Goal: Register for event/course

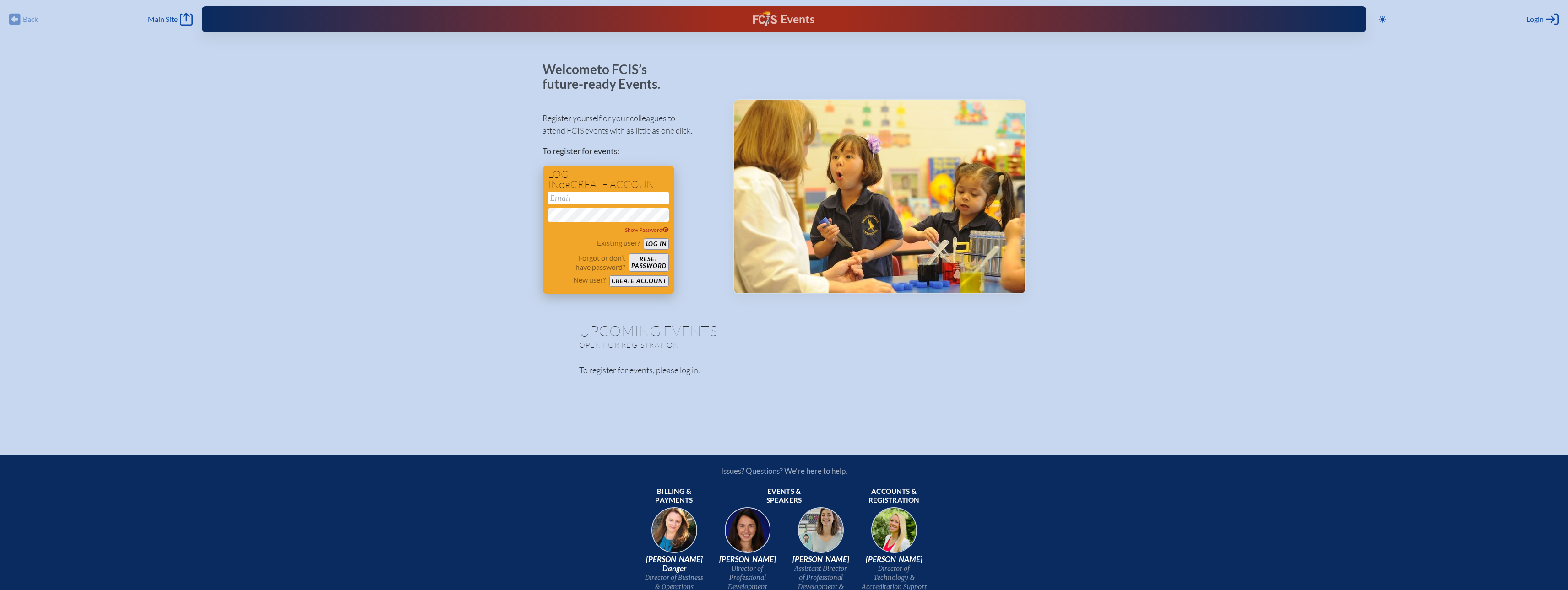
type input "[EMAIL_ADDRESS][DOMAIN_NAME]"
click at [657, 244] on button "Log in" at bounding box center [656, 243] width 25 height 11
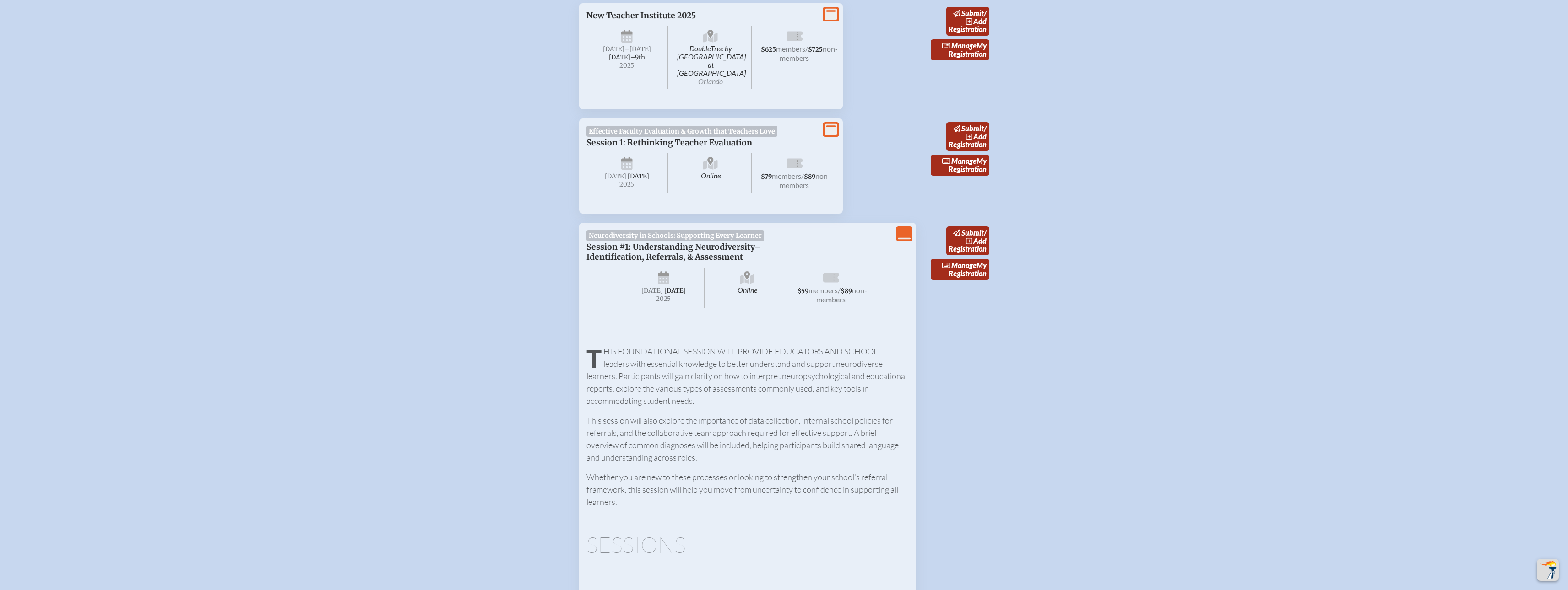
scroll to position [412, 0]
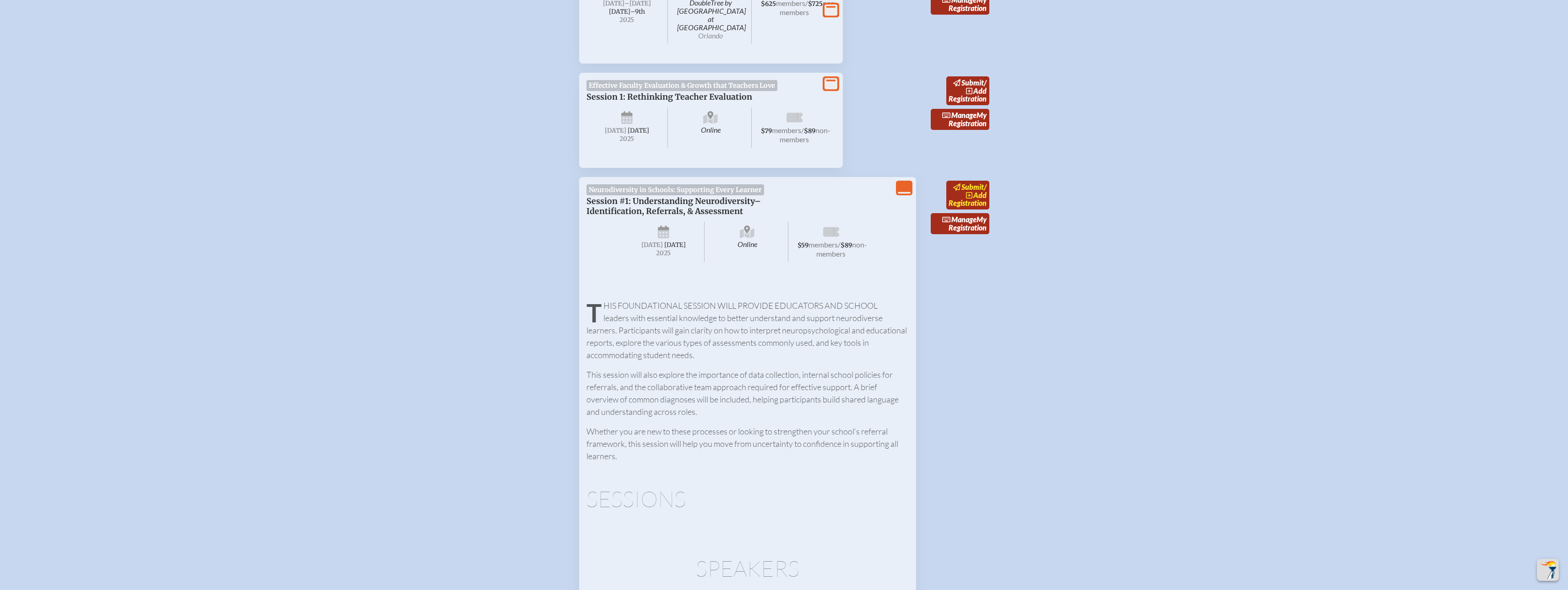
click at [972, 191] on icon at bounding box center [969, 195] width 7 height 7
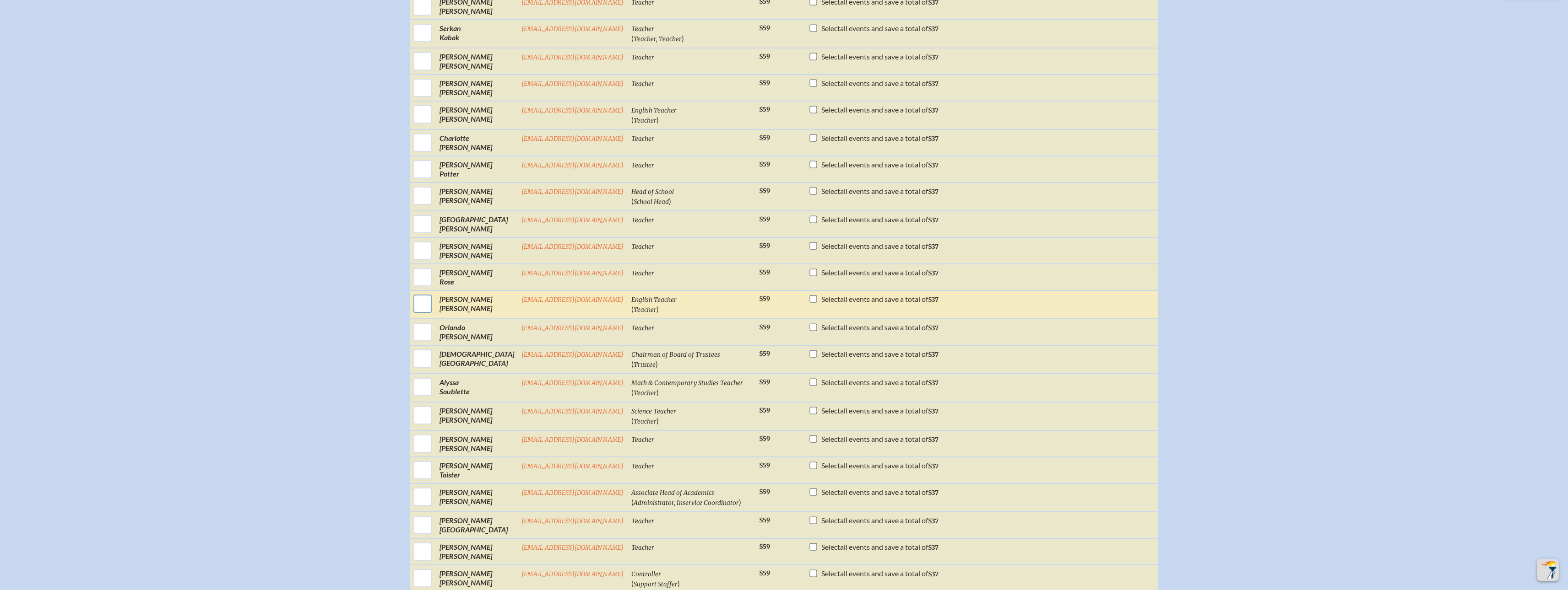
scroll to position [915, 0]
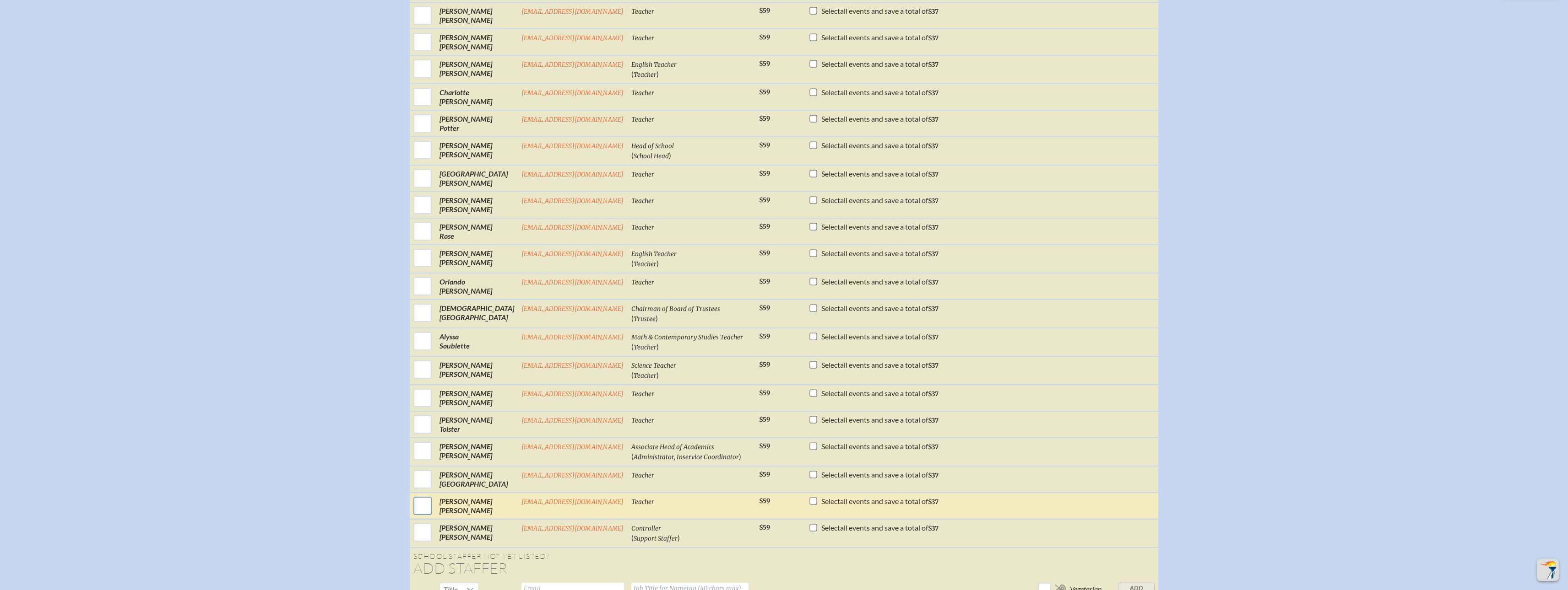
click at [418, 510] on input "checkbox" at bounding box center [423, 506] width 23 height 23
checkbox input "true"
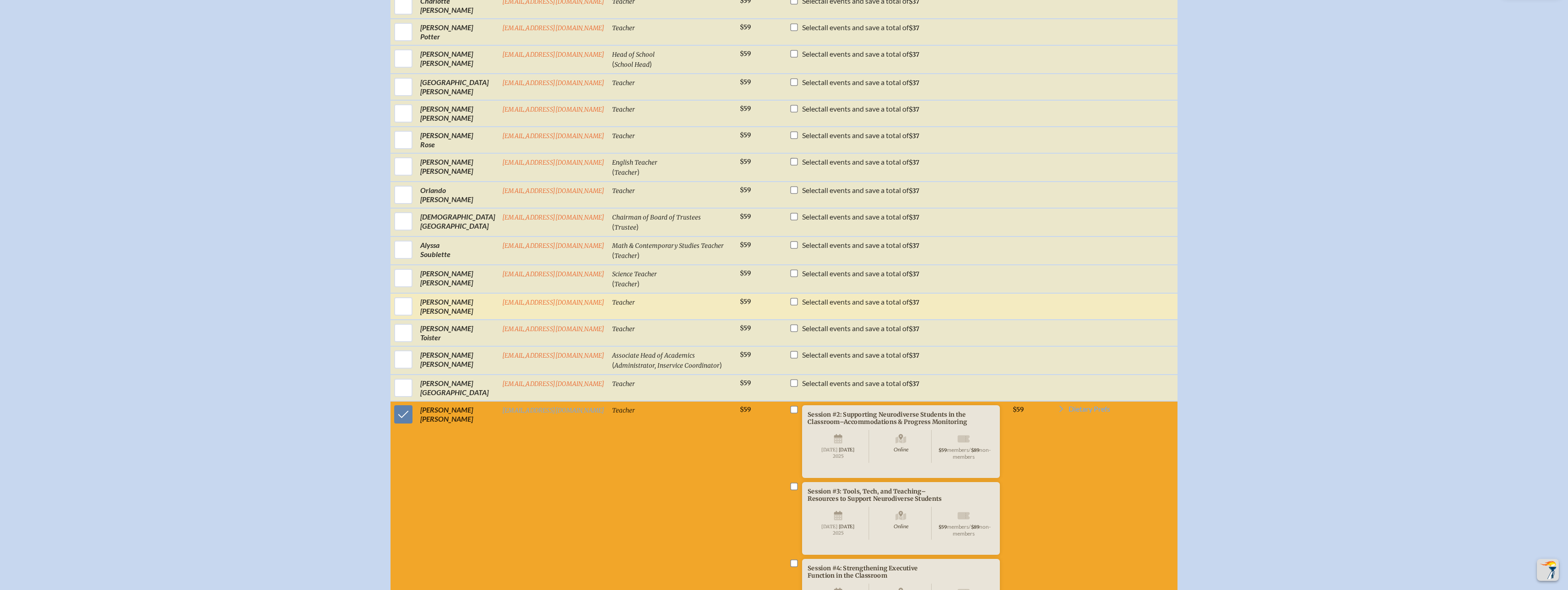
scroll to position [1052, 0]
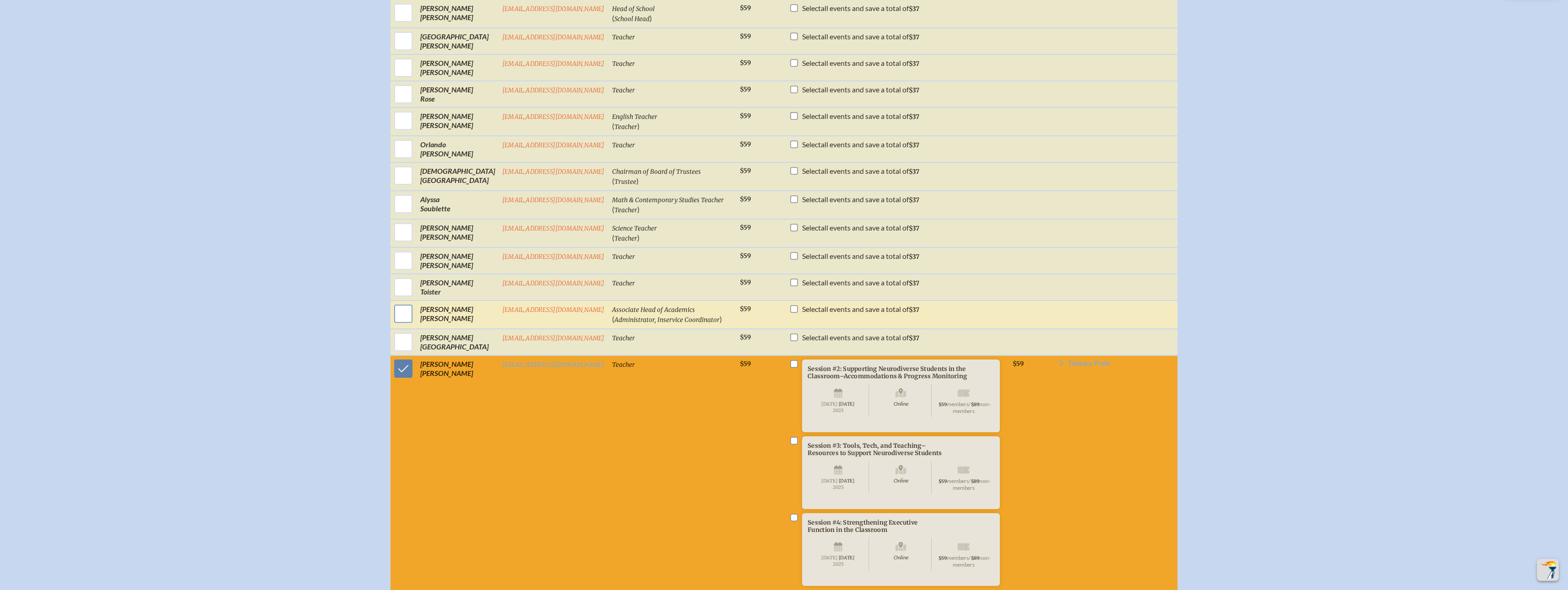
click at [406, 320] on input "checkbox" at bounding box center [403, 313] width 23 height 23
checkbox input "true"
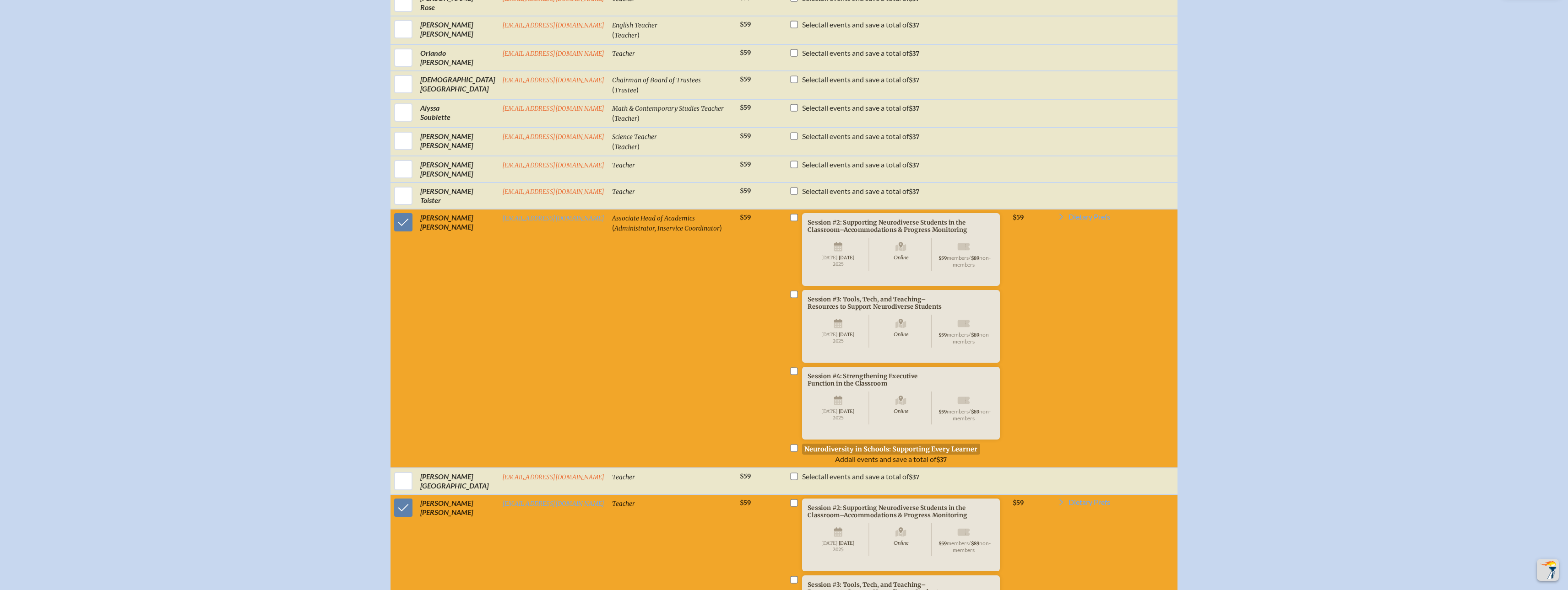
scroll to position [1235, 0]
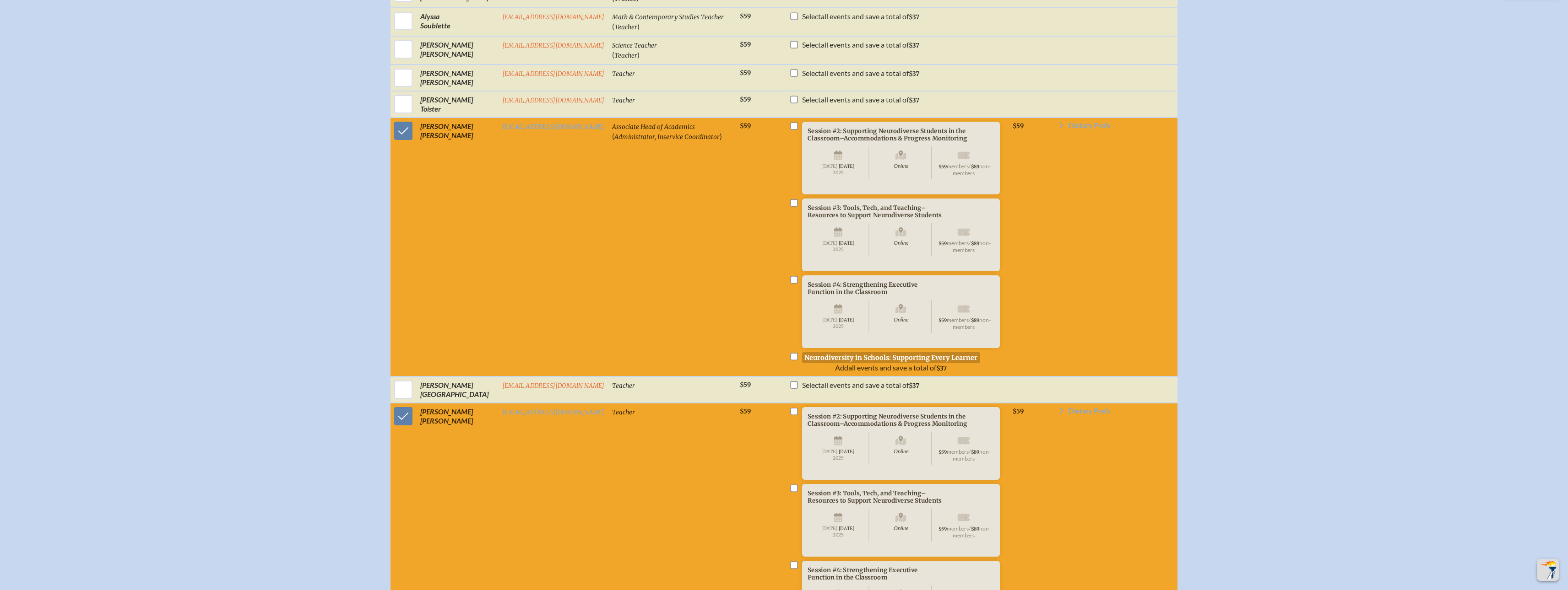
click at [791, 129] on input "checkbox" at bounding box center [793, 126] width 7 height 7
checkbox input "true"
click at [791, 206] on input "checkbox" at bounding box center [793, 203] width 7 height 7
checkbox input "true"
click at [792, 284] on input "checkbox" at bounding box center [793, 279] width 7 height 7
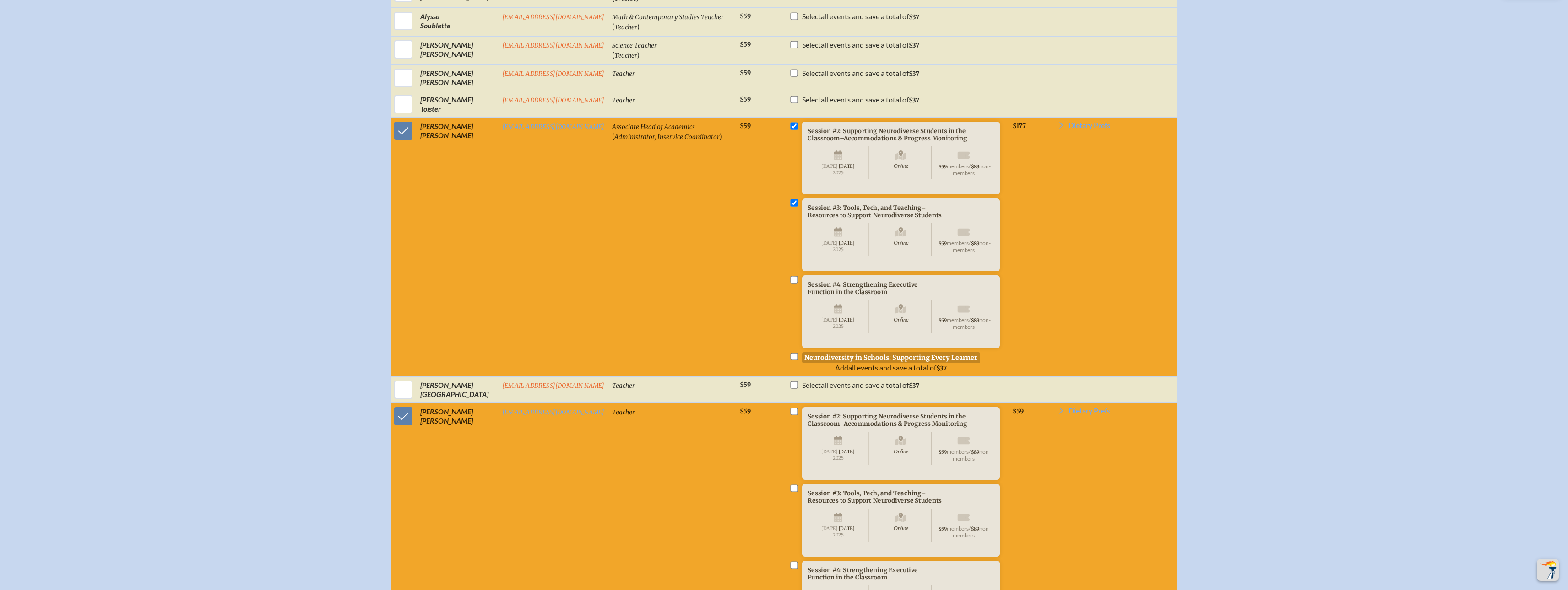
checkbox input "true"
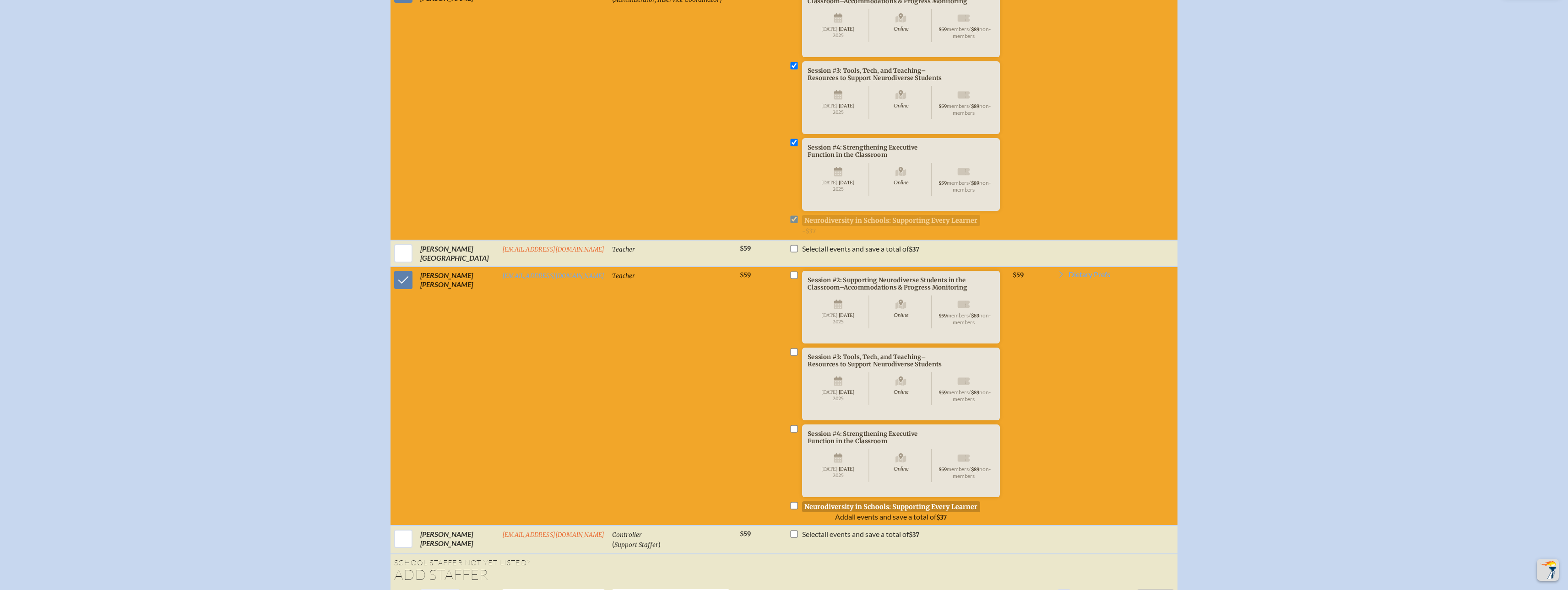
scroll to position [1418, 0]
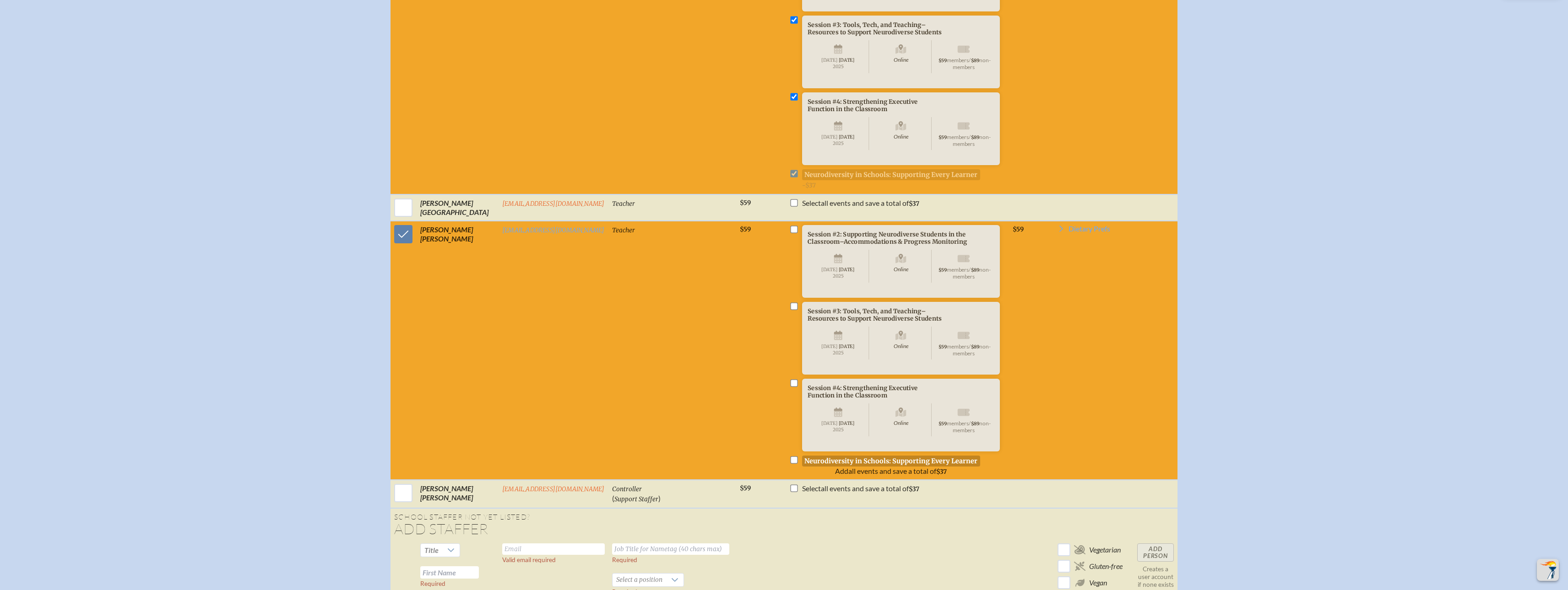
click at [790, 233] on input "checkbox" at bounding box center [793, 229] width 7 height 7
checkbox input "true"
click at [793, 310] on input "checkbox" at bounding box center [793, 306] width 7 height 7
checkbox input "true"
click at [791, 386] on input "checkbox" at bounding box center [793, 383] width 7 height 7
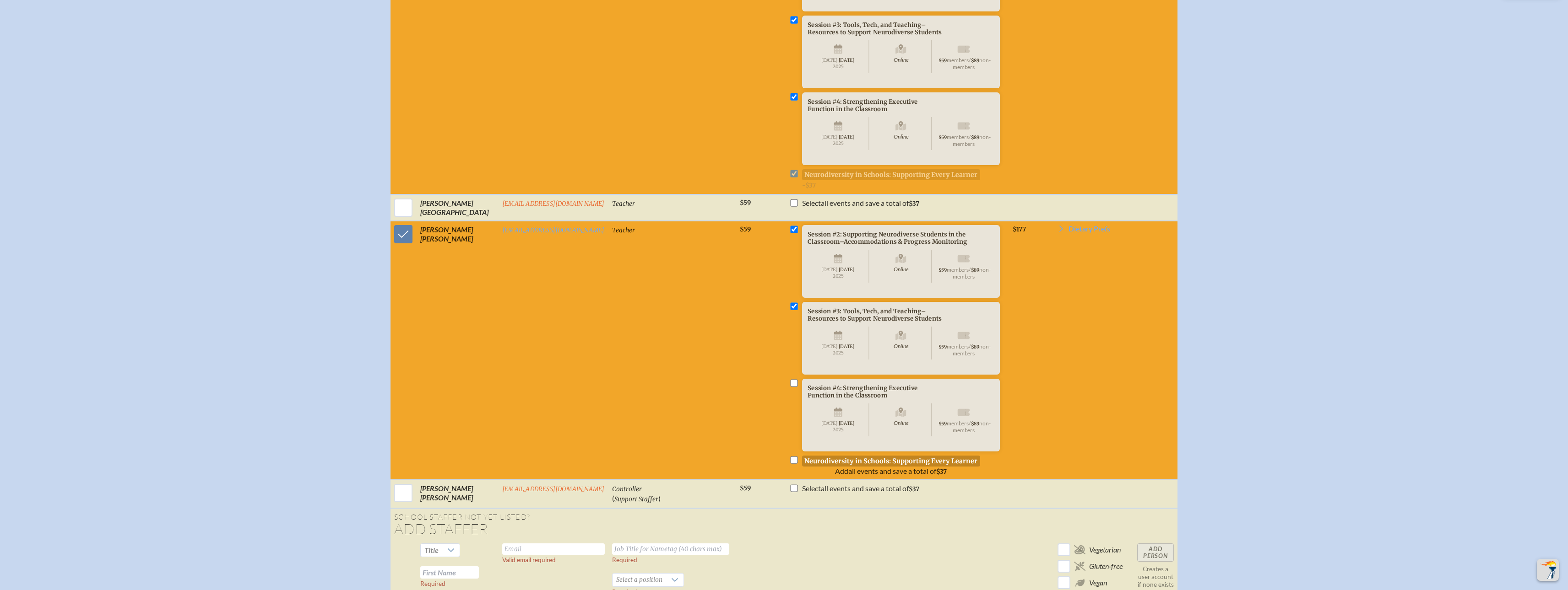
checkbox input "true"
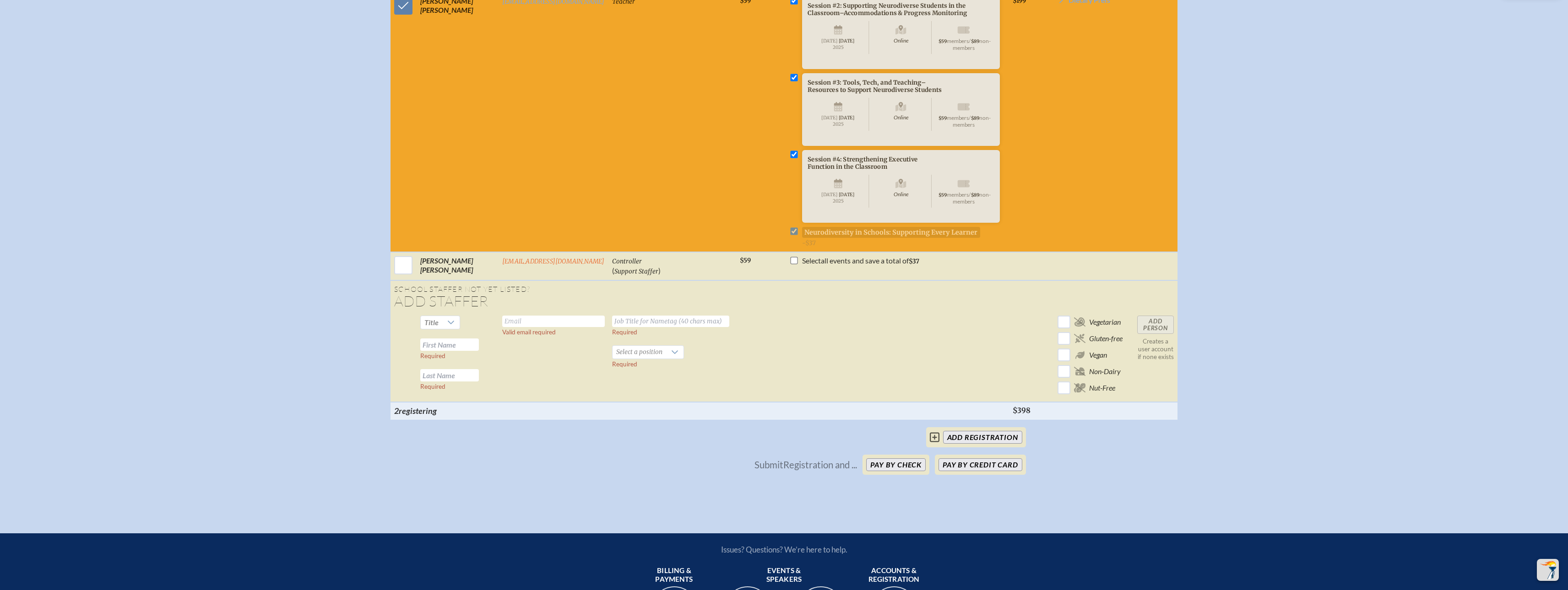
scroll to position [1784, 0]
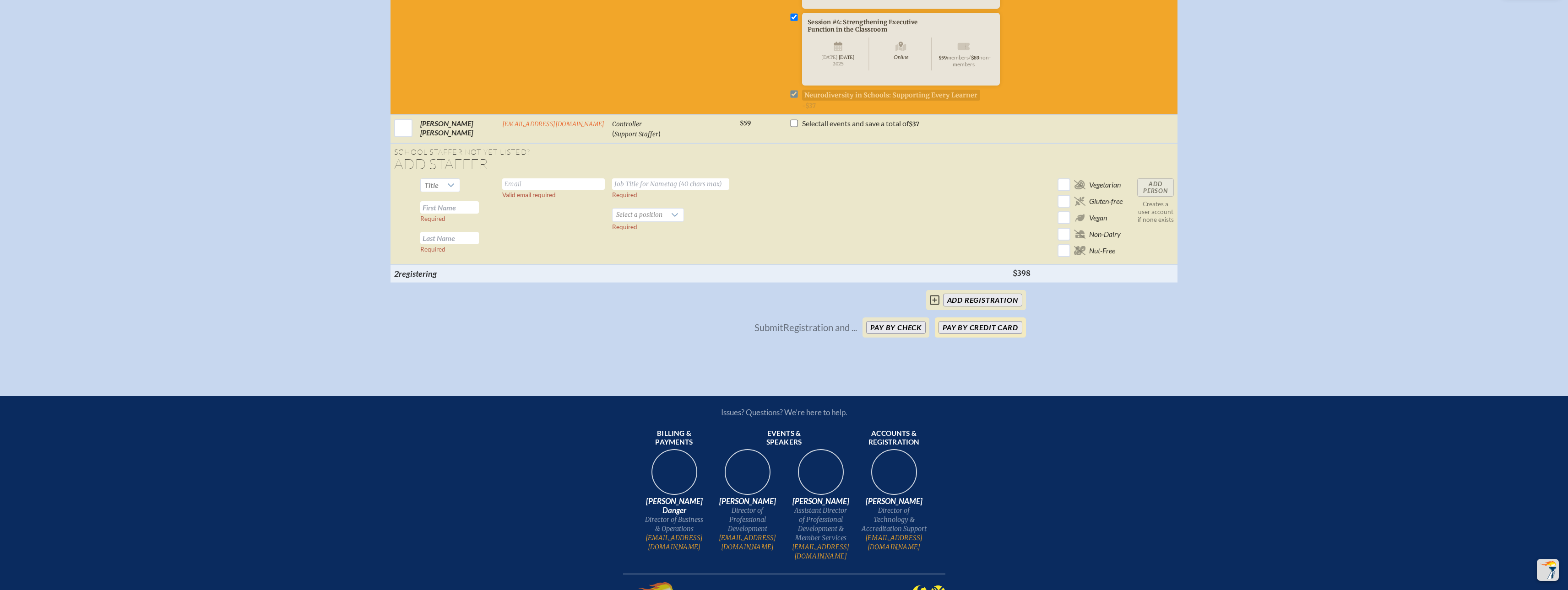
click at [961, 334] on button "Pay by Credit Card" at bounding box center [979, 327] width 83 height 13
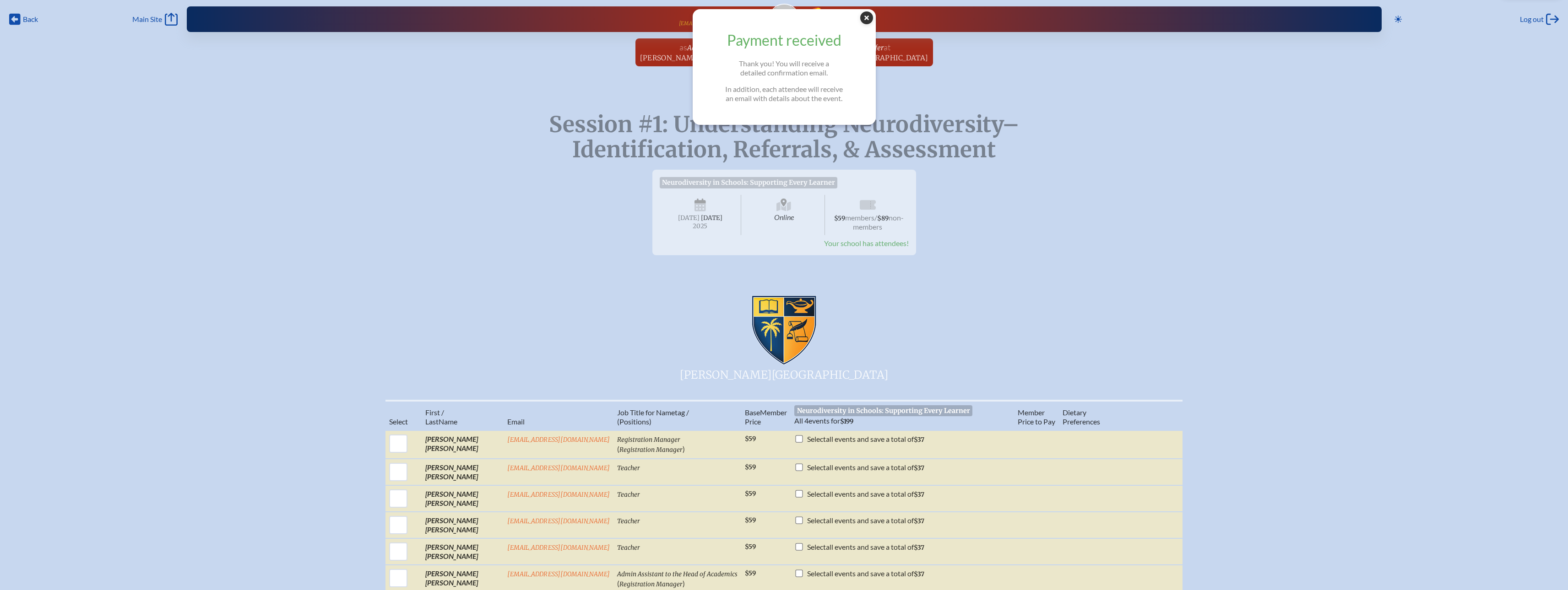
click at [871, 17] on icon "Close Popup" at bounding box center [866, 18] width 13 height 13
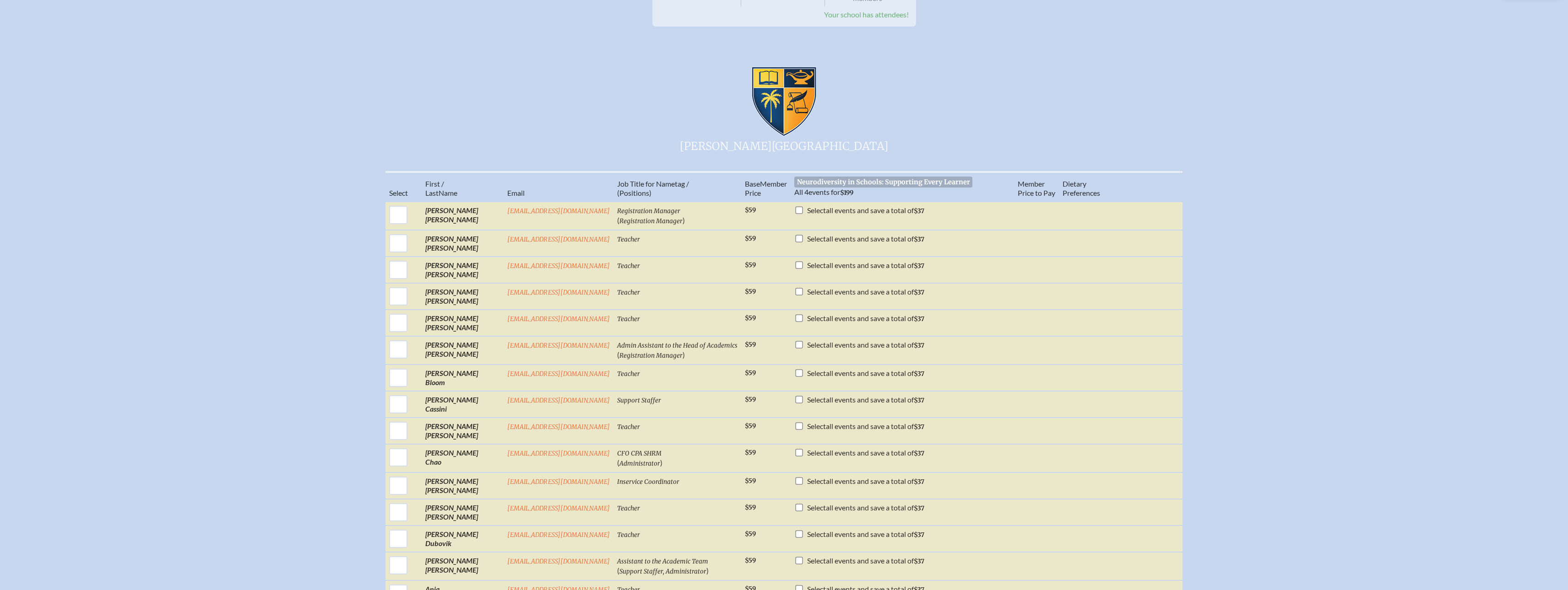
scroll to position [46, 0]
